Goal: Information Seeking & Learning: Check status

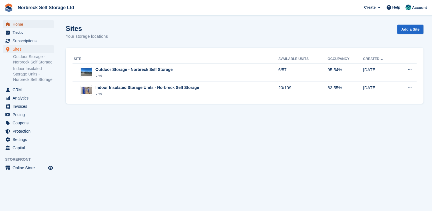
click at [17, 25] on span "Home" at bounding box center [30, 24] width 34 height 8
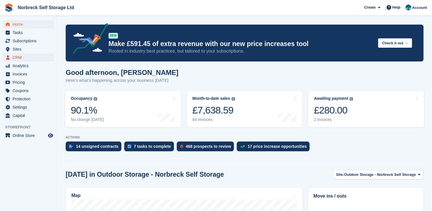
click at [16, 55] on span "CRM" at bounding box center [30, 57] width 34 height 8
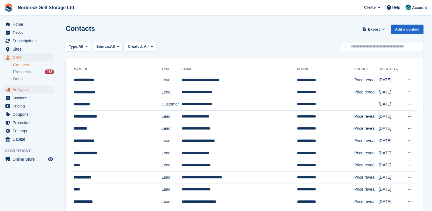
click at [19, 92] on span "Analytics" at bounding box center [30, 89] width 34 height 8
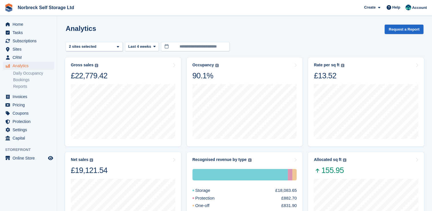
click at [21, 88] on link "Reports" at bounding box center [33, 86] width 41 height 5
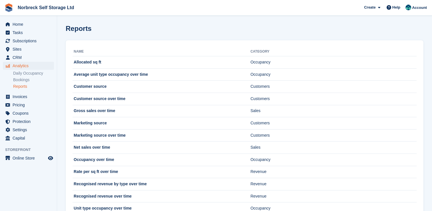
click at [121, 192] on td "Recognised revenue over time" at bounding box center [161, 196] width 178 height 12
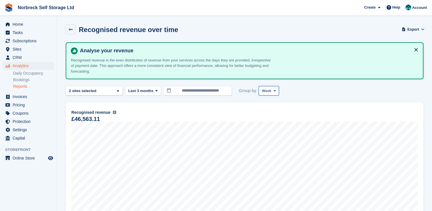
click at [266, 91] on span "Week" at bounding box center [267, 91] width 10 height 6
click at [265, 125] on link "Month" at bounding box center [286, 125] width 50 height 10
click at [156, 90] on span at bounding box center [156, 90] width 5 height 5
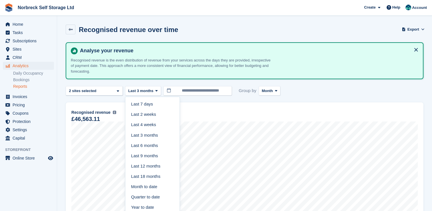
click at [147, 163] on link "Last 12 months" at bounding box center [153, 166] width 50 height 10
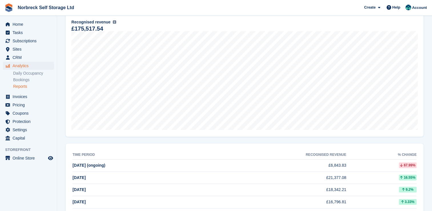
scroll to position [63, 0]
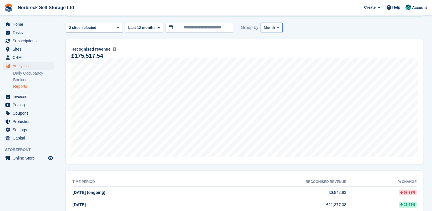
click at [277, 28] on span at bounding box center [278, 27] width 5 height 5
click at [276, 52] on link "Week" at bounding box center [288, 51] width 50 height 10
